Goal: Transaction & Acquisition: Purchase product/service

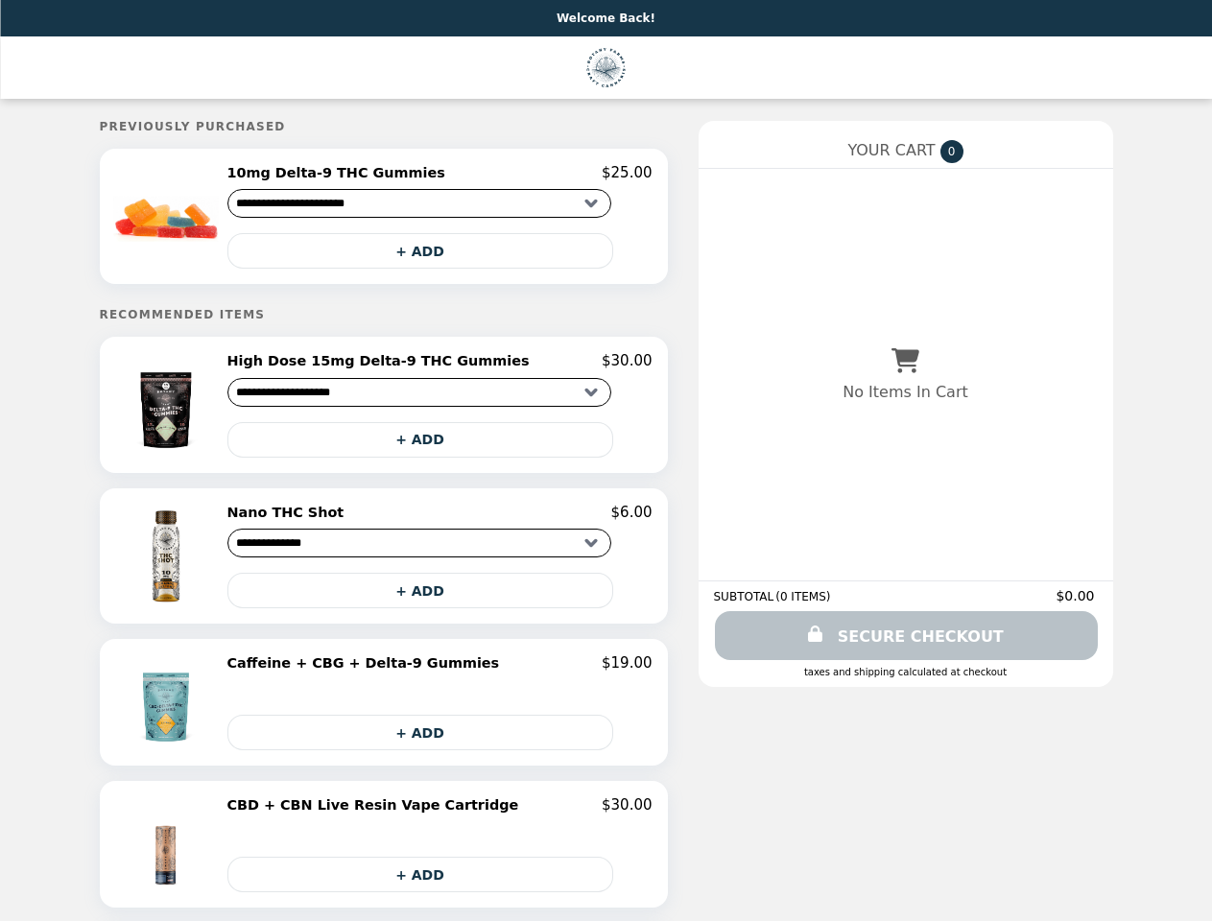
click at [222, 219] on img at bounding box center [167, 216] width 109 height 105
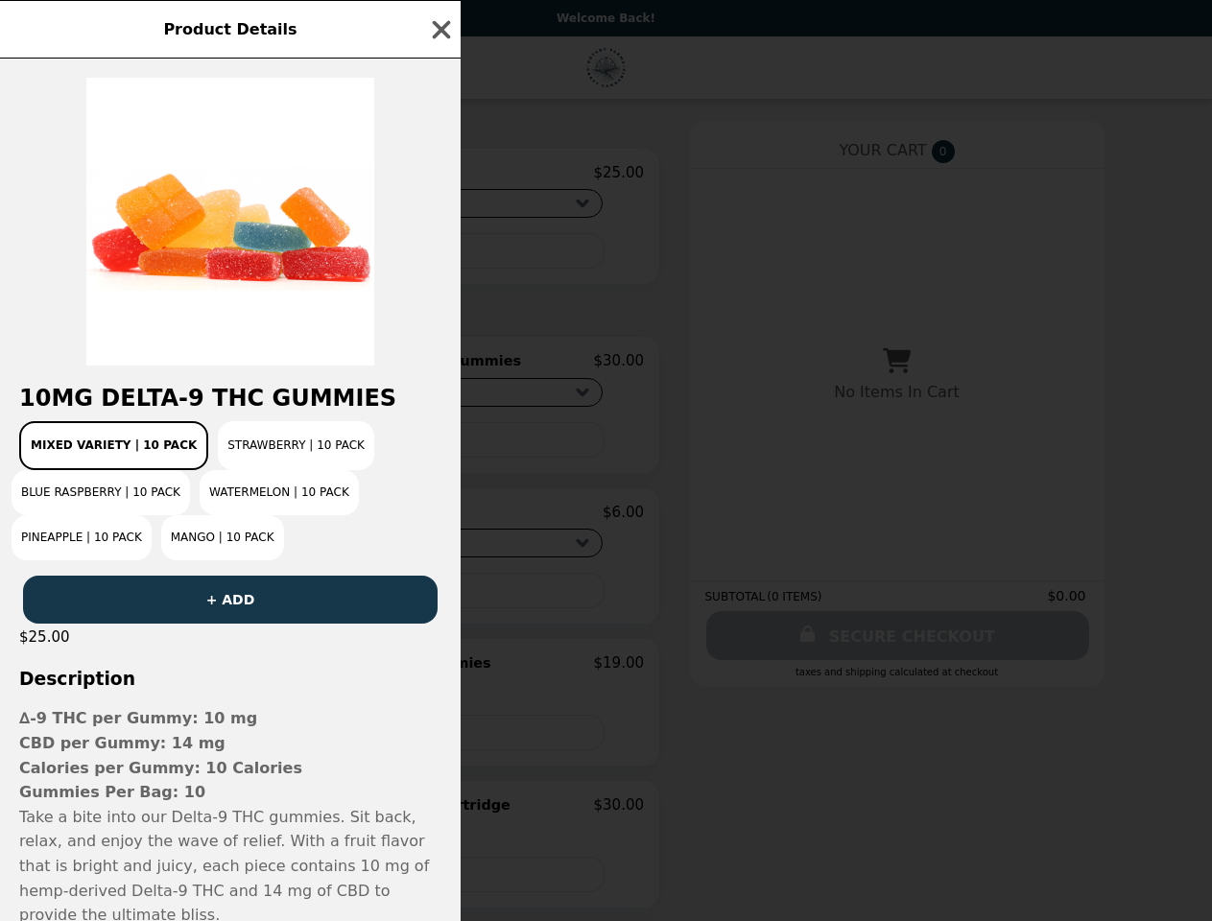
click at [438, 176] on div "Product Details 10mg Delta-9 THC Gummies Mixed Variety | 10 pack Strawberry | 1…" at bounding box center [606, 460] width 1212 height 921
click at [438, 254] on div at bounding box center [230, 212] width 461 height 307
click at [222, 411] on h2 "10mg Delta-9 THC Gummies" at bounding box center [230, 398] width 461 height 27
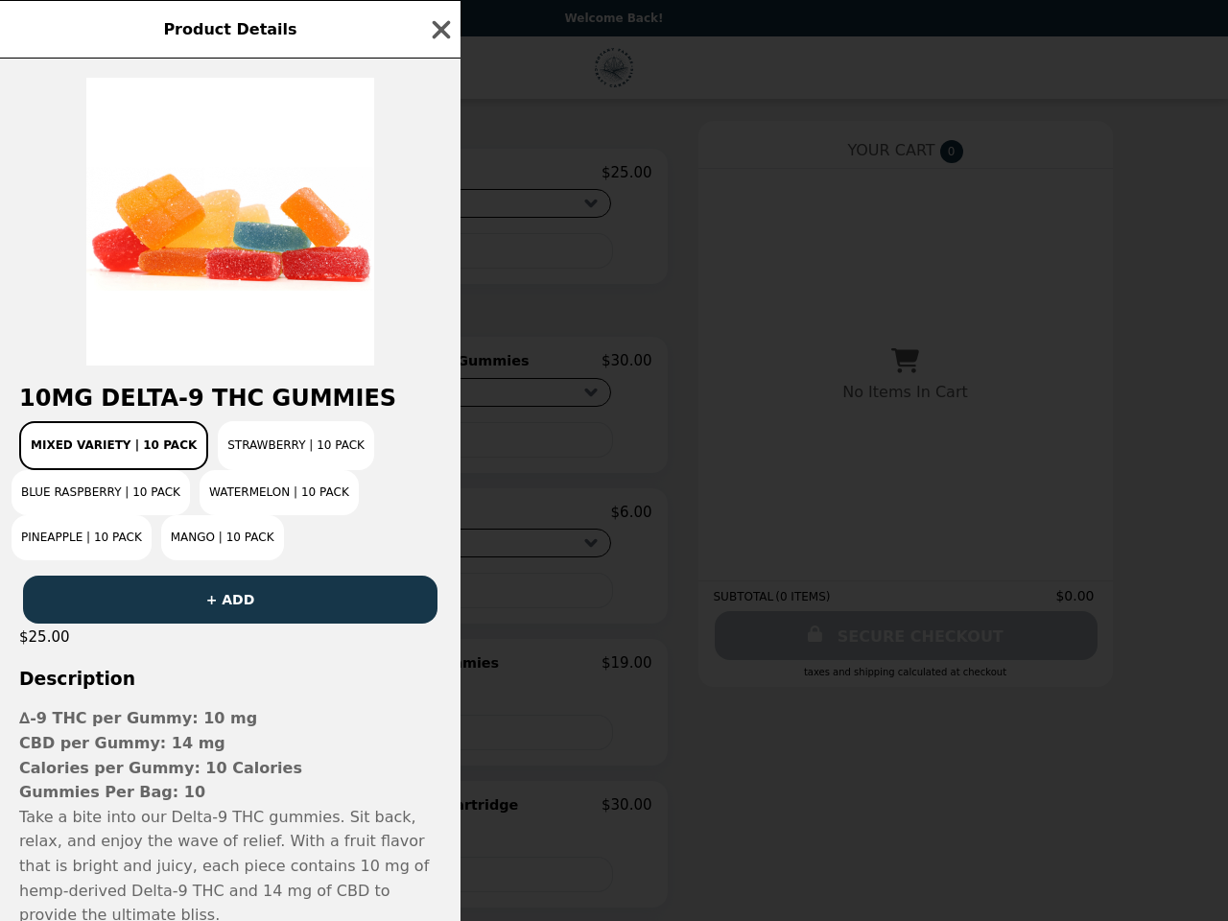
click at [438, 367] on div "10mg Delta-9 THC Gummies Mixed Variety | 10 pack Strawberry | 10 Pack Blue Rasp…" at bounding box center [230, 490] width 461 height 863
click at [438, 446] on div "Mixed Variety | 10 pack Strawberry | 10 Pack Blue Raspberry | 10 Pack Watermelo…" at bounding box center [231, 490] width 438 height 139
click at [222, 563] on div "Product Details 10mg Delta-9 THC Gummies Mixed Variety | 10 pack Strawberry | 1…" at bounding box center [614, 460] width 1228 height 921
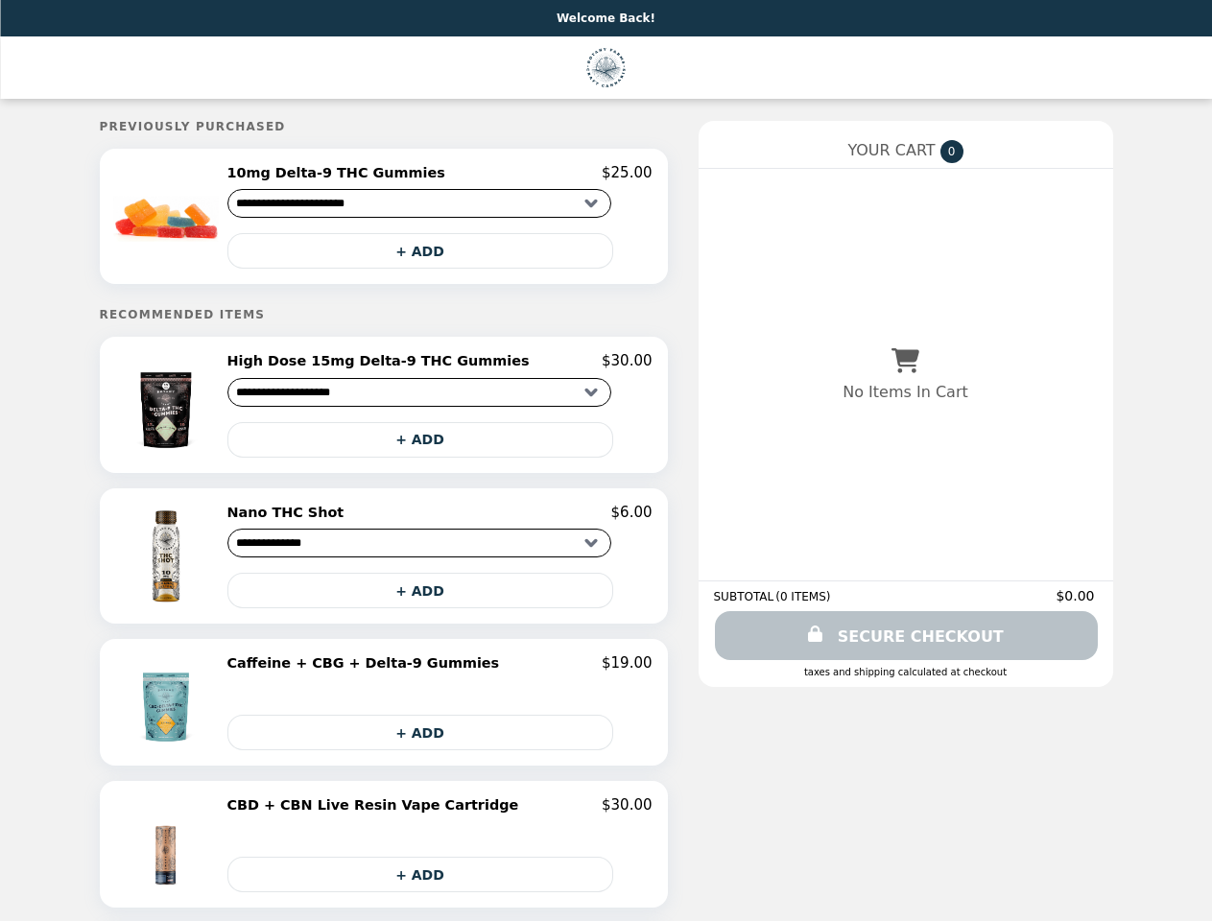
click at [438, 520] on div "Nano THC Shot $6.00" at bounding box center [439, 512] width 425 height 17
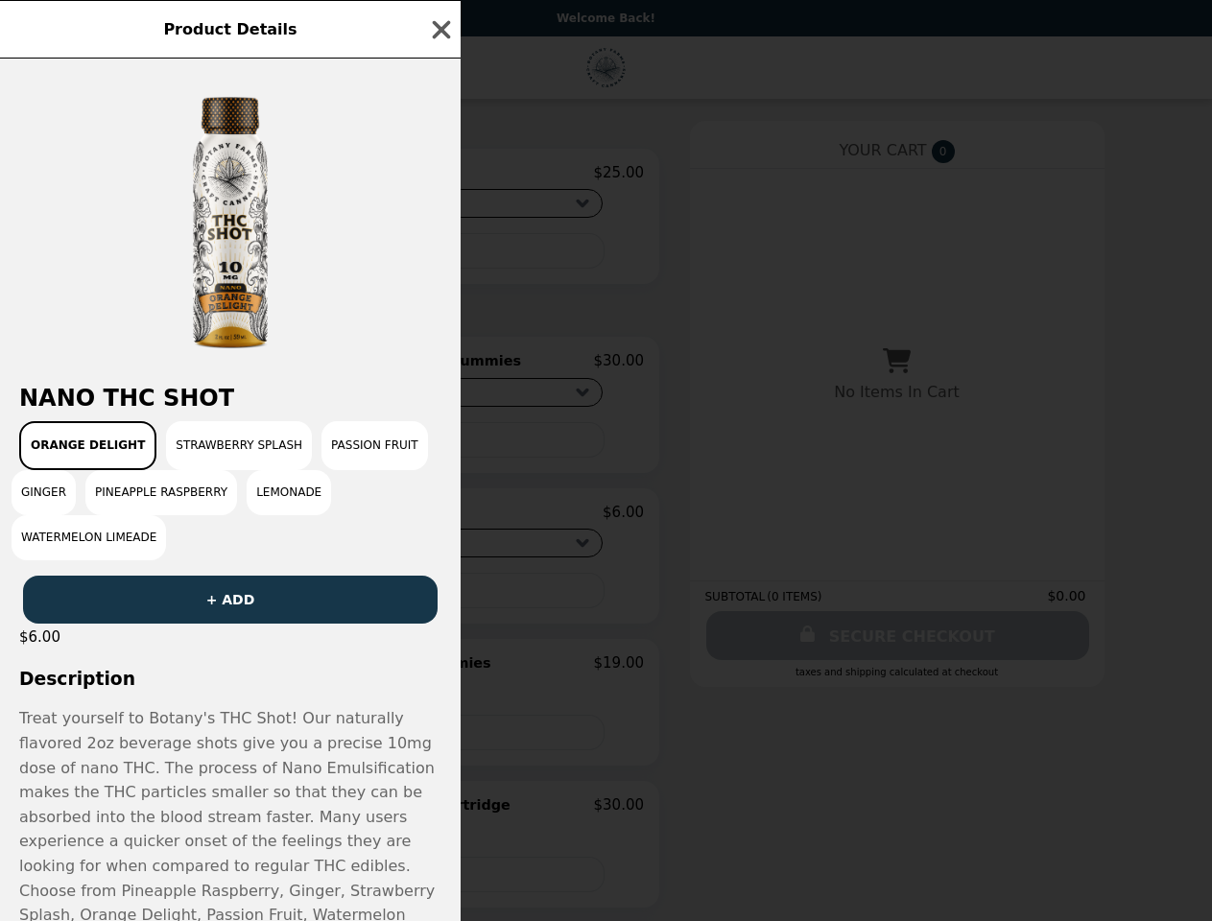
click at [438, 599] on div "Product Details Nano THC Shot Orange Delight Strawberry Splash Passion Fruit Gi…" at bounding box center [606, 460] width 1212 height 921
click at [222, 711] on div "Nano THC Shot Orange Delight Strawberry Splash Passion Fruit Ginger Pineapple R…" at bounding box center [230, 490] width 461 height 863
